Goal: Navigation & Orientation: Find specific page/section

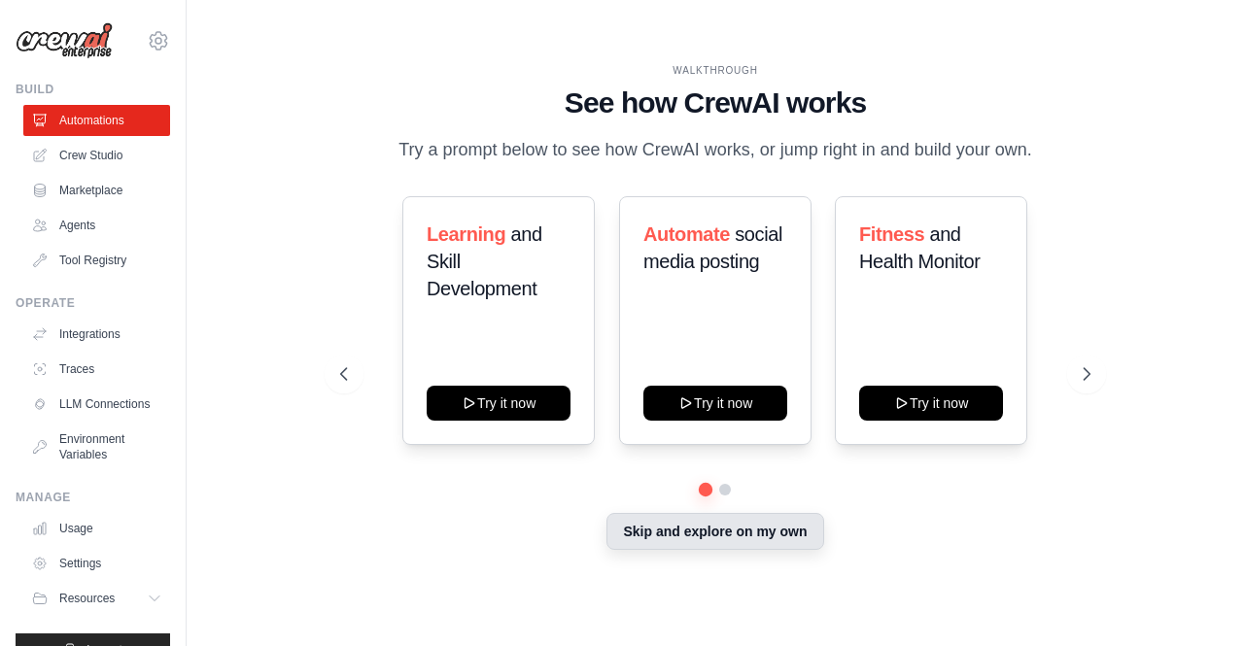
click at [692, 545] on button "Skip and explore on my own" at bounding box center [714, 531] width 217 height 37
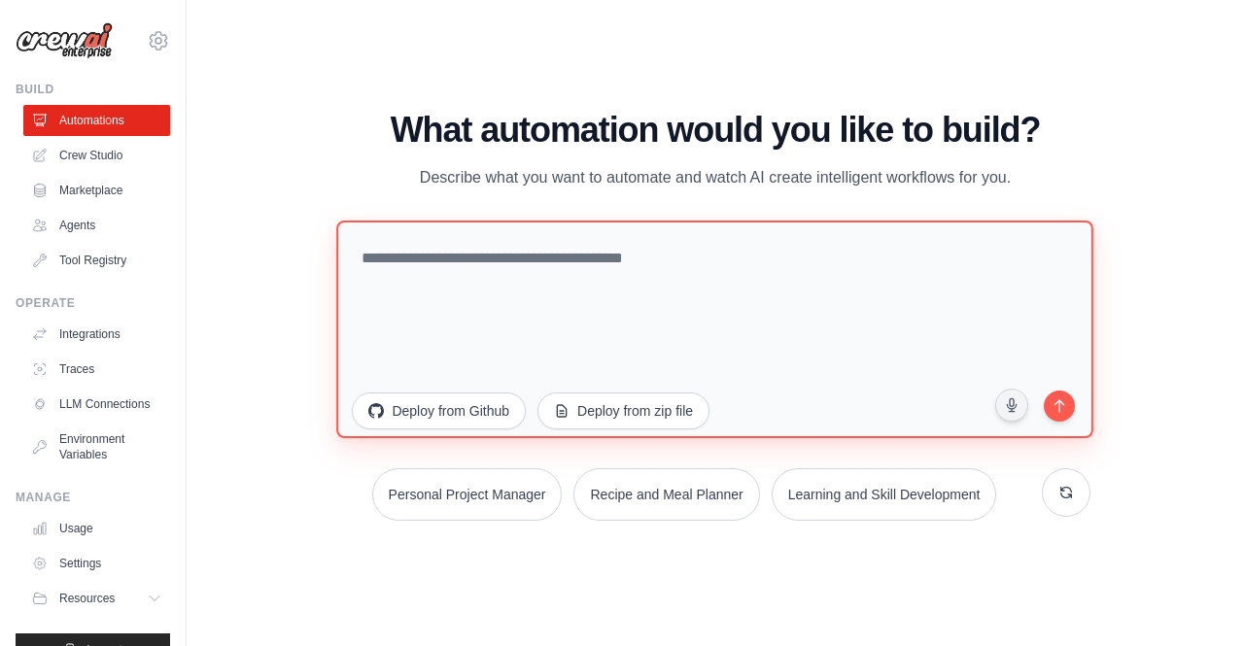
click at [523, 291] on textarea at bounding box center [715, 329] width 757 height 218
click at [560, 282] on textarea "To enrich screen reader interactions, please activate Accessibility in Grammarl…" at bounding box center [715, 329] width 757 height 218
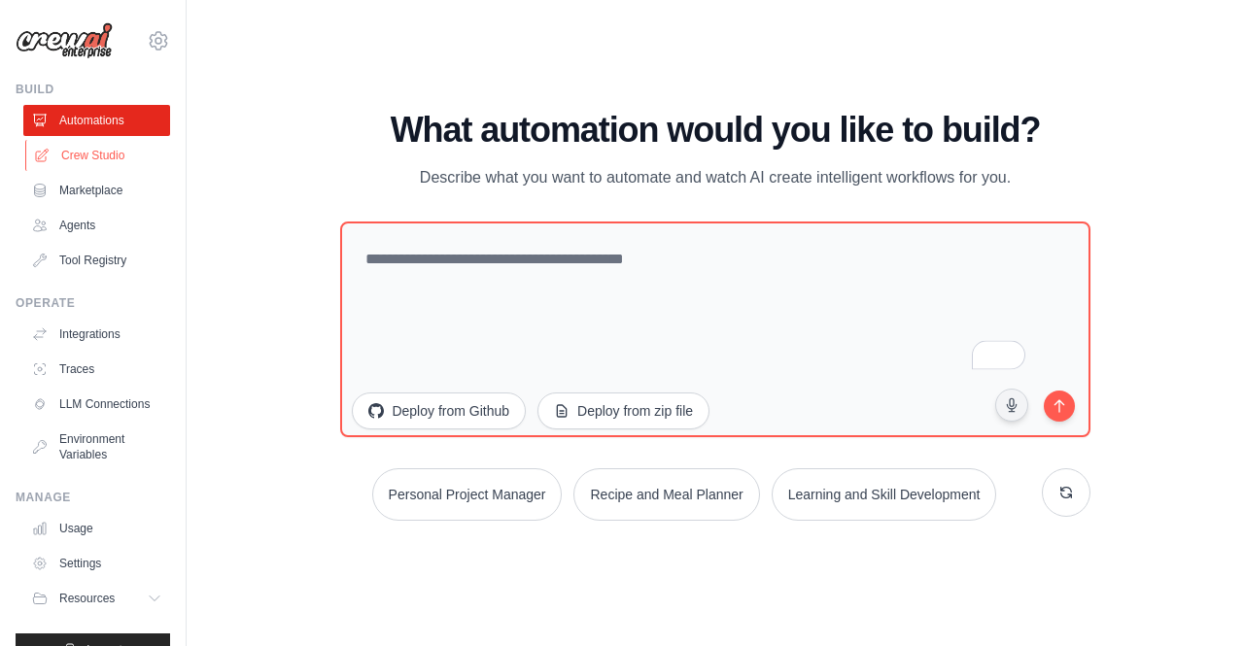
click at [101, 154] on link "Crew Studio" at bounding box center [98, 155] width 147 height 31
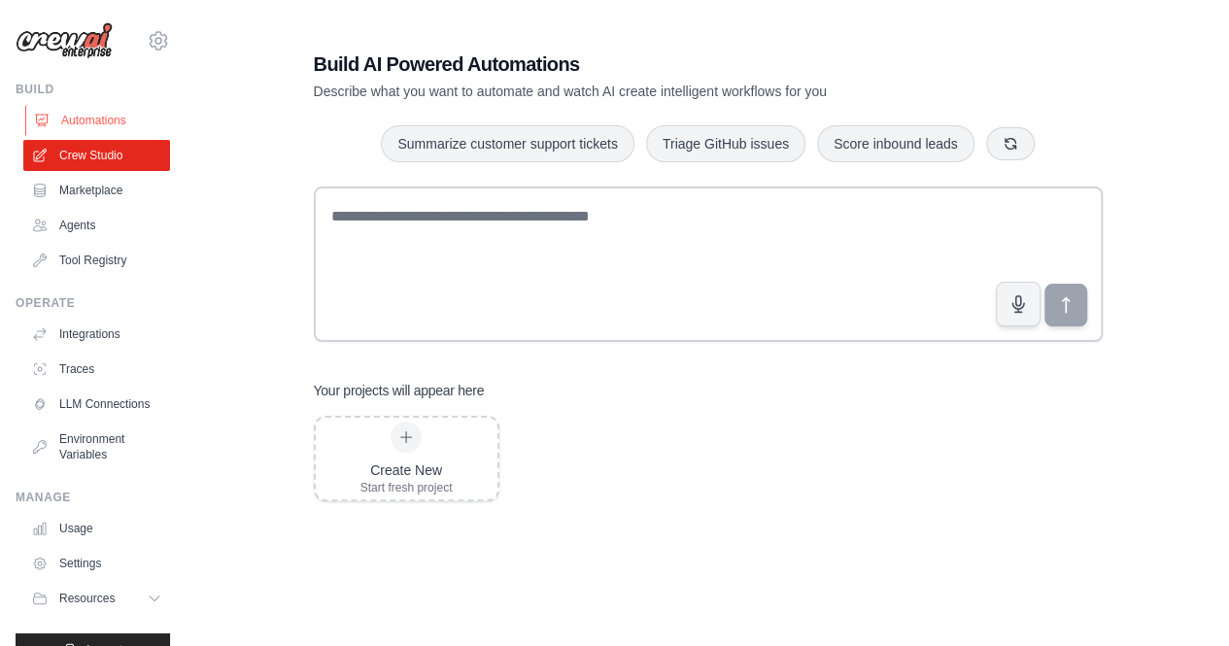
click at [101, 122] on link "Automations" at bounding box center [98, 120] width 147 height 31
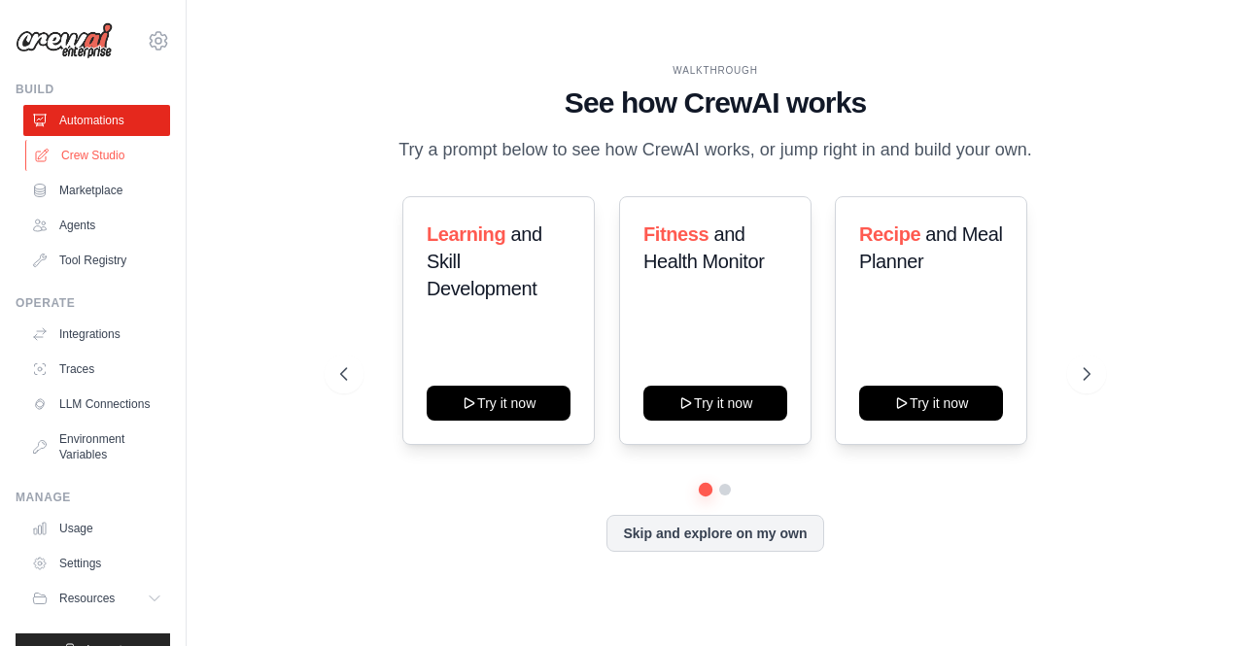
click at [124, 164] on link "Crew Studio" at bounding box center [98, 155] width 147 height 31
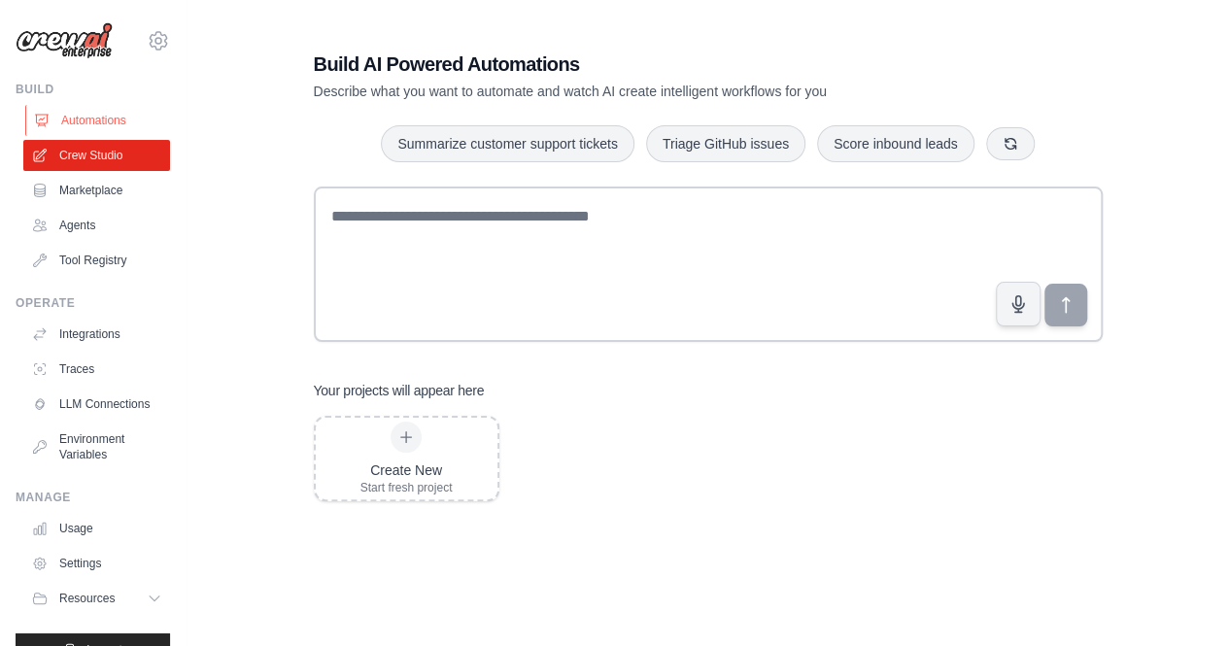
click at [89, 119] on link "Automations" at bounding box center [98, 120] width 147 height 31
